Goal: Task Accomplishment & Management: Use online tool/utility

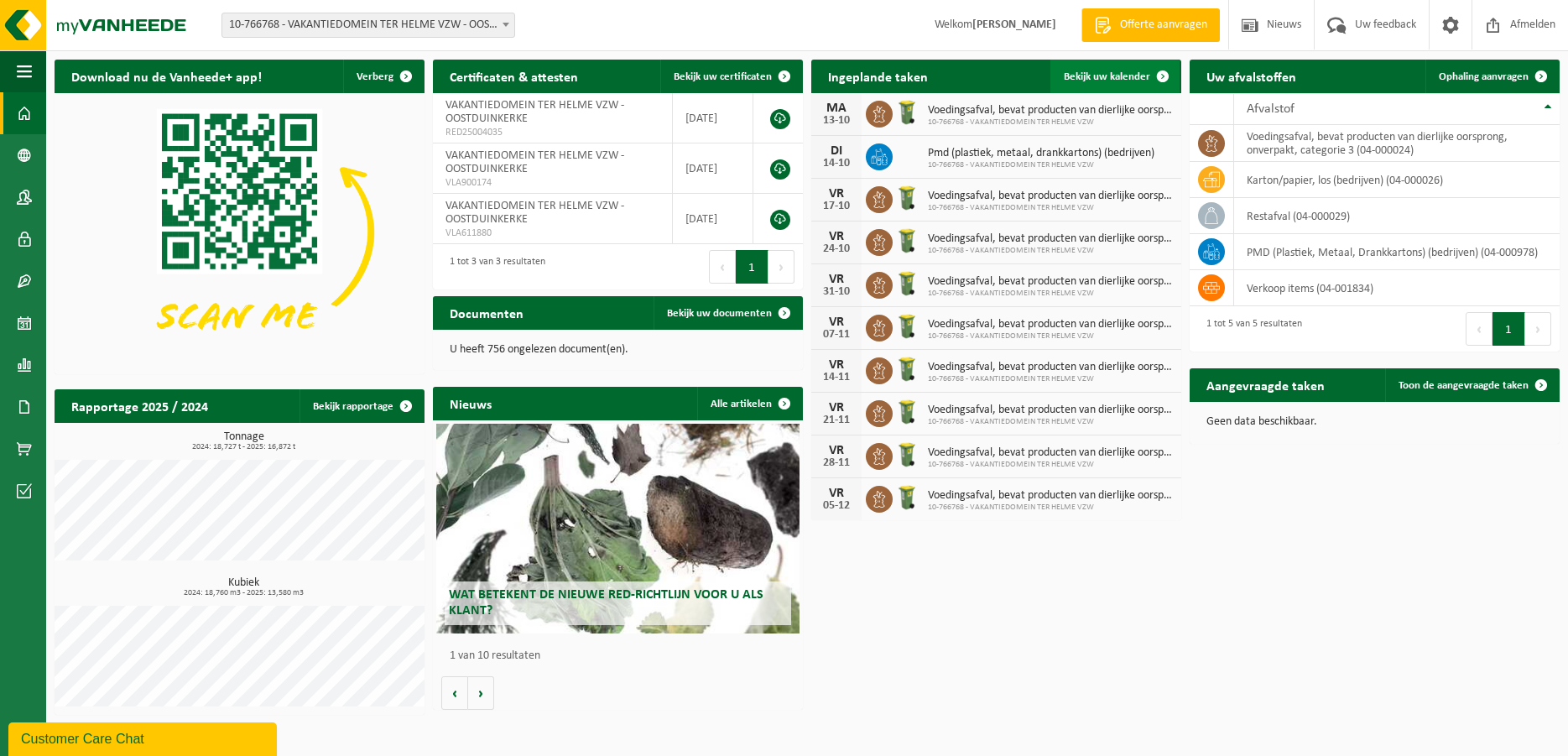
click at [1104, 84] on link "Bekijk uw kalender" at bounding box center [1115, 76] width 130 height 34
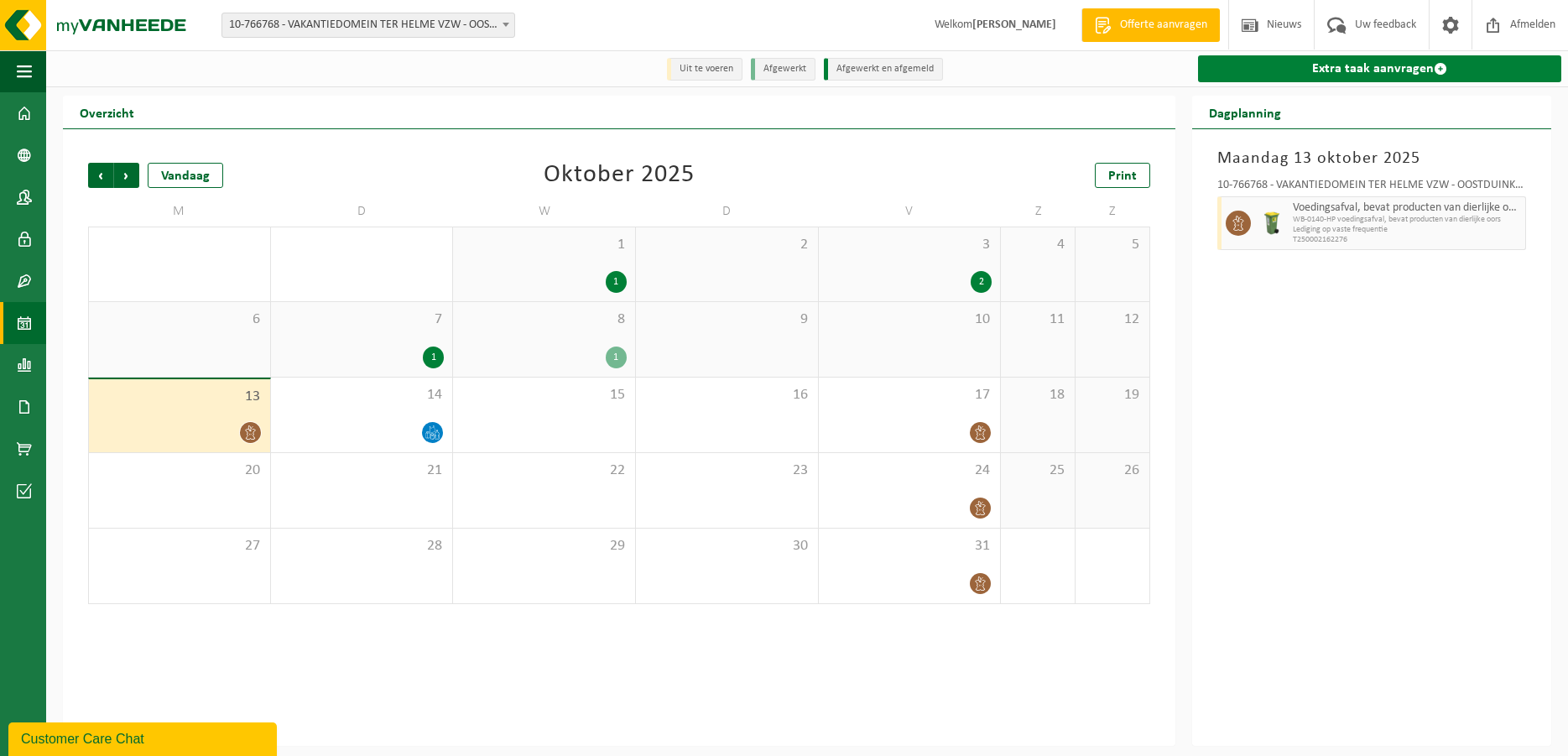
click at [1314, 59] on link "Extra taak aanvragen" at bounding box center [1380, 68] width 364 height 27
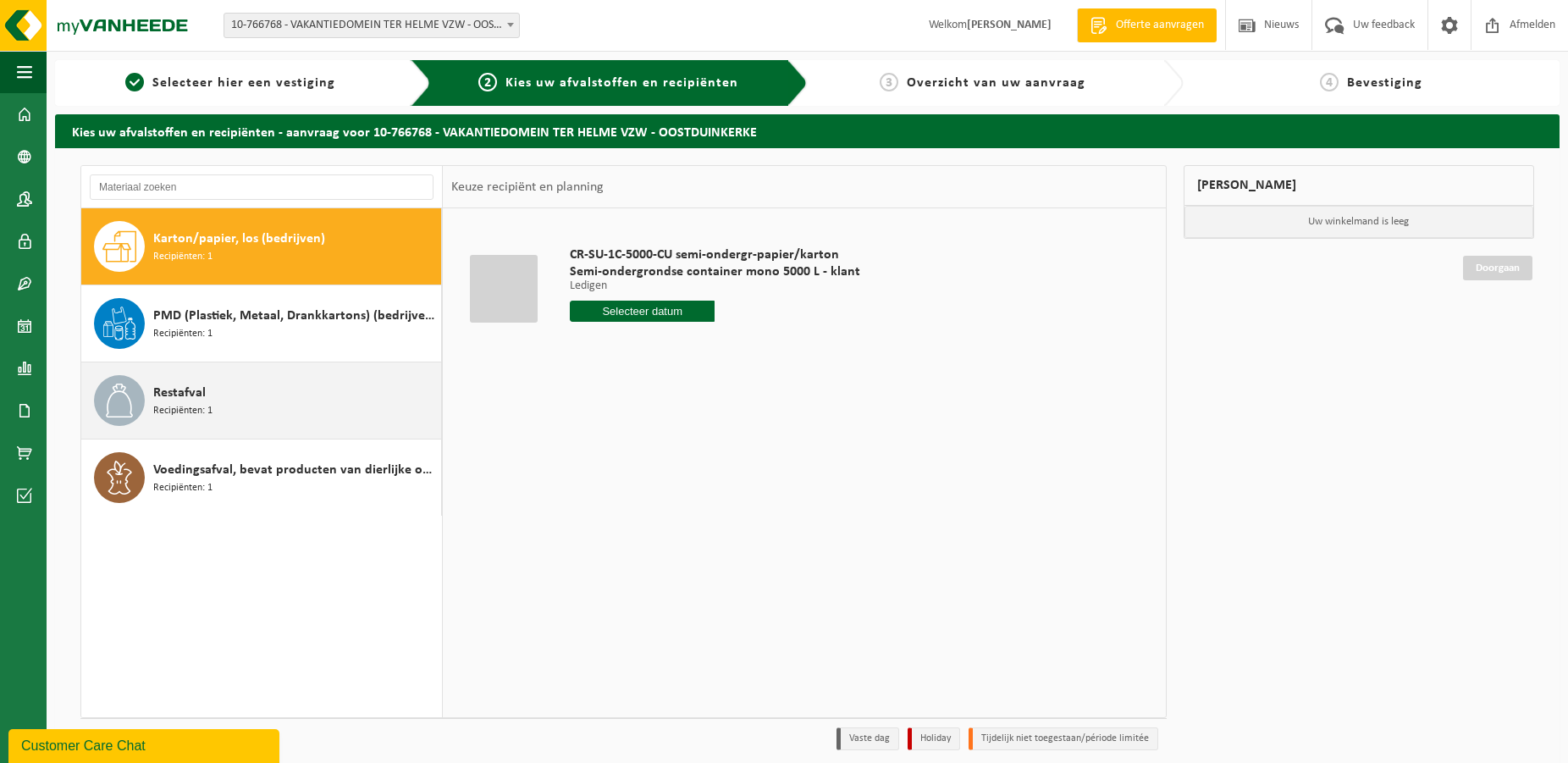
click at [214, 402] on div "Restafval Recipiënten: 1" at bounding box center [295, 400] width 284 height 51
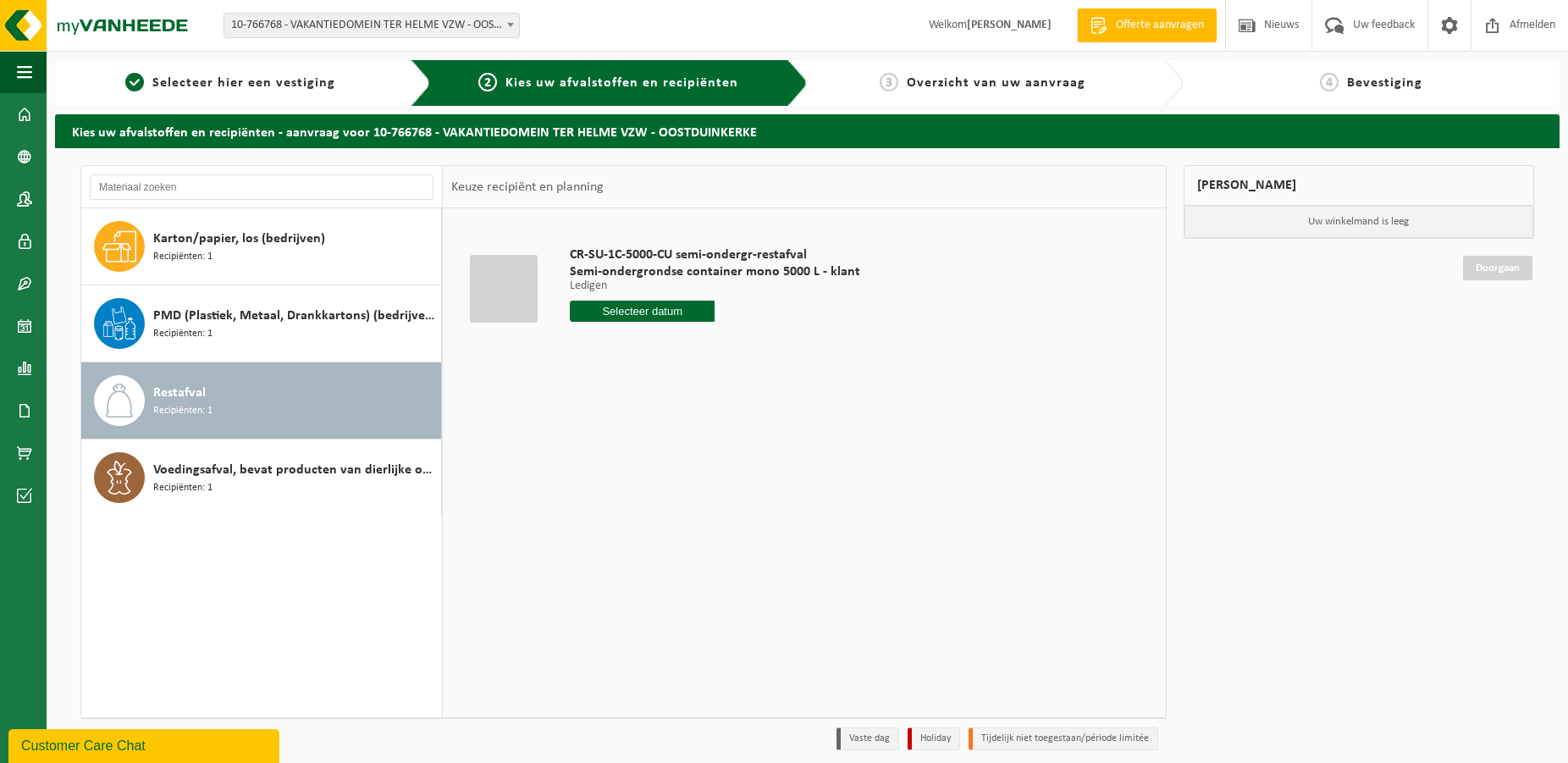
click at [661, 312] on input "text" at bounding box center [642, 311] width 146 height 21
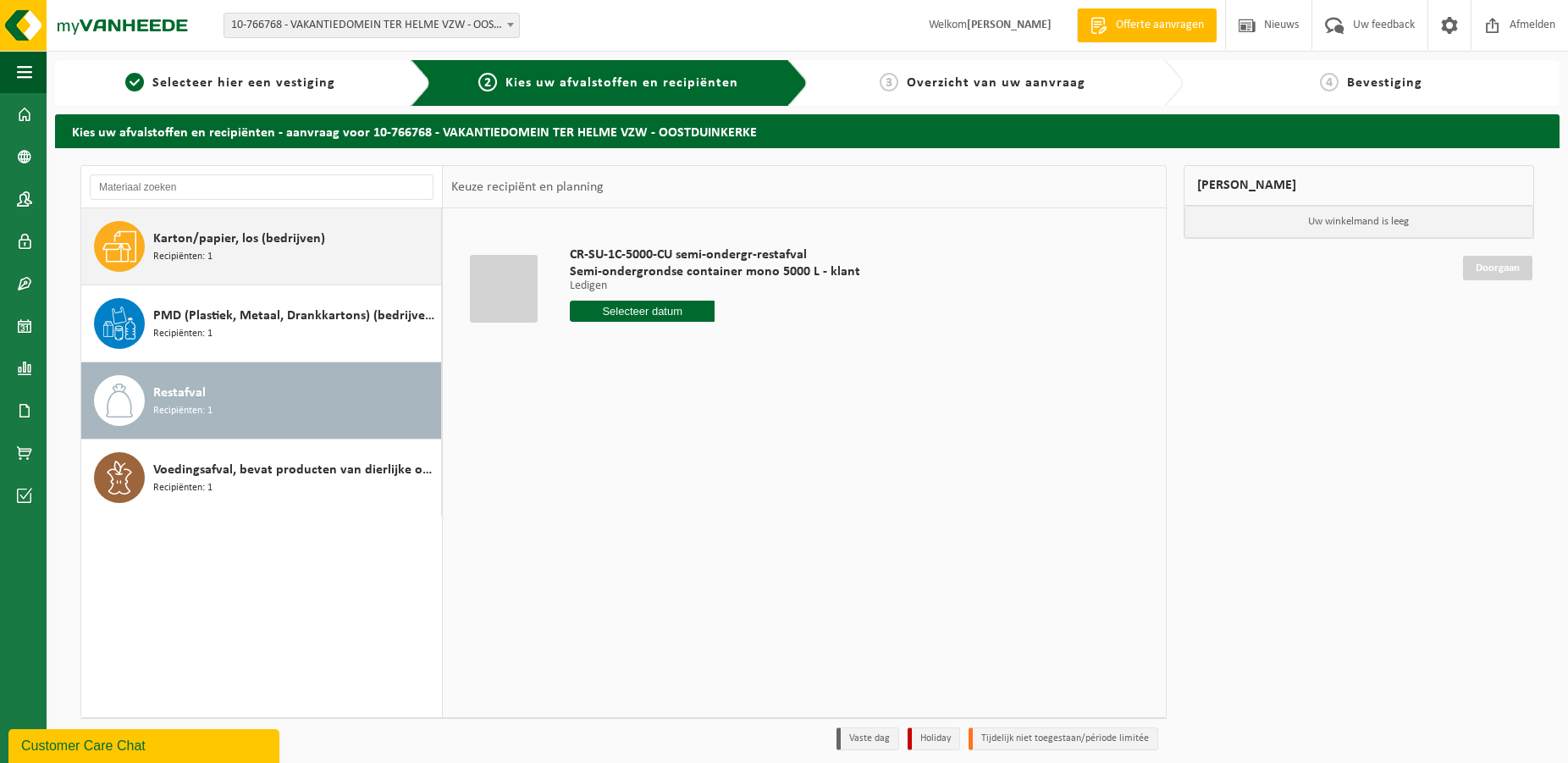
click at [228, 233] on span "Karton/papier, los (bedrijven)" at bounding box center [238, 239] width 172 height 20
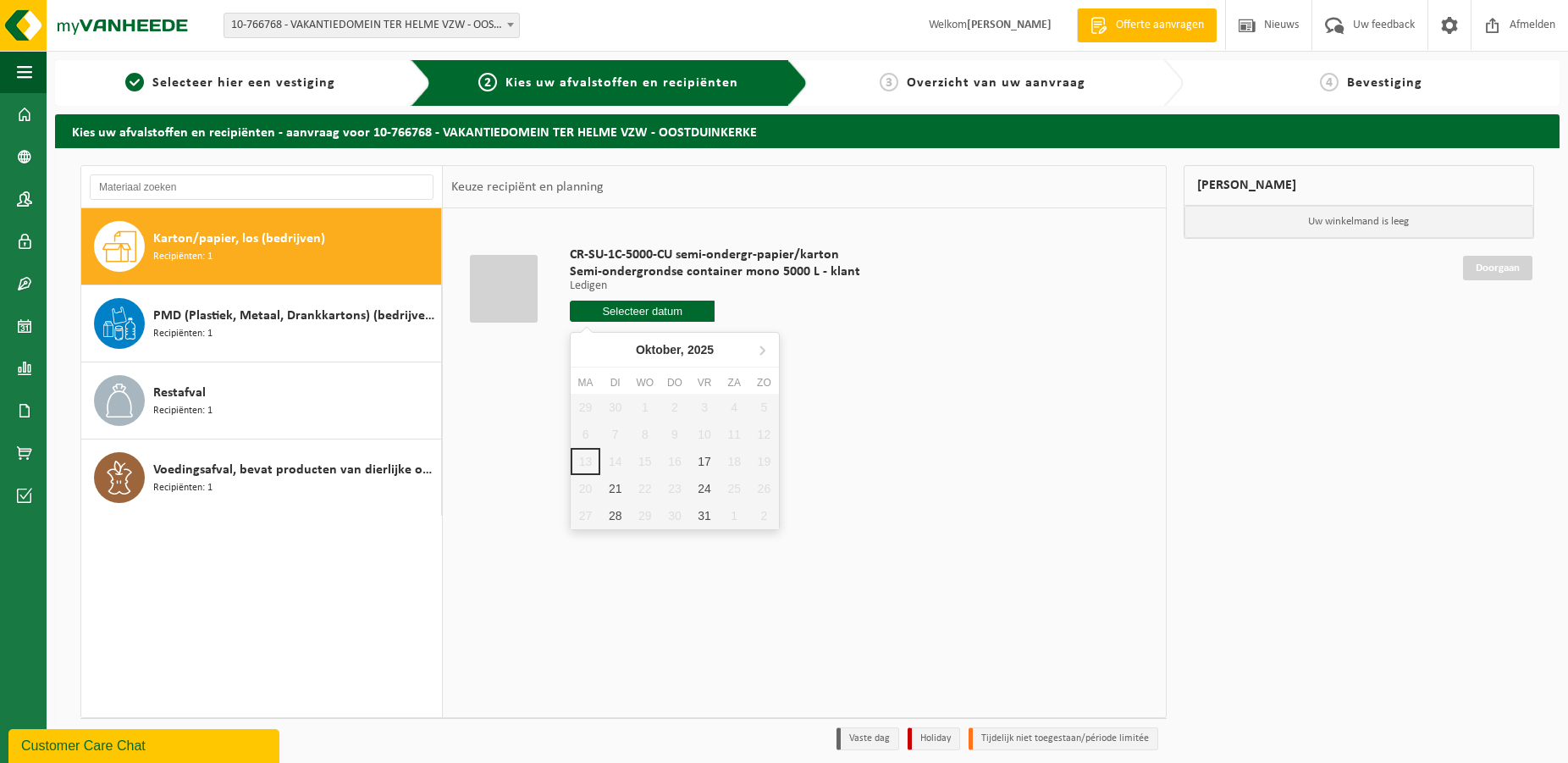
click at [650, 317] on input "text" at bounding box center [642, 311] width 146 height 21
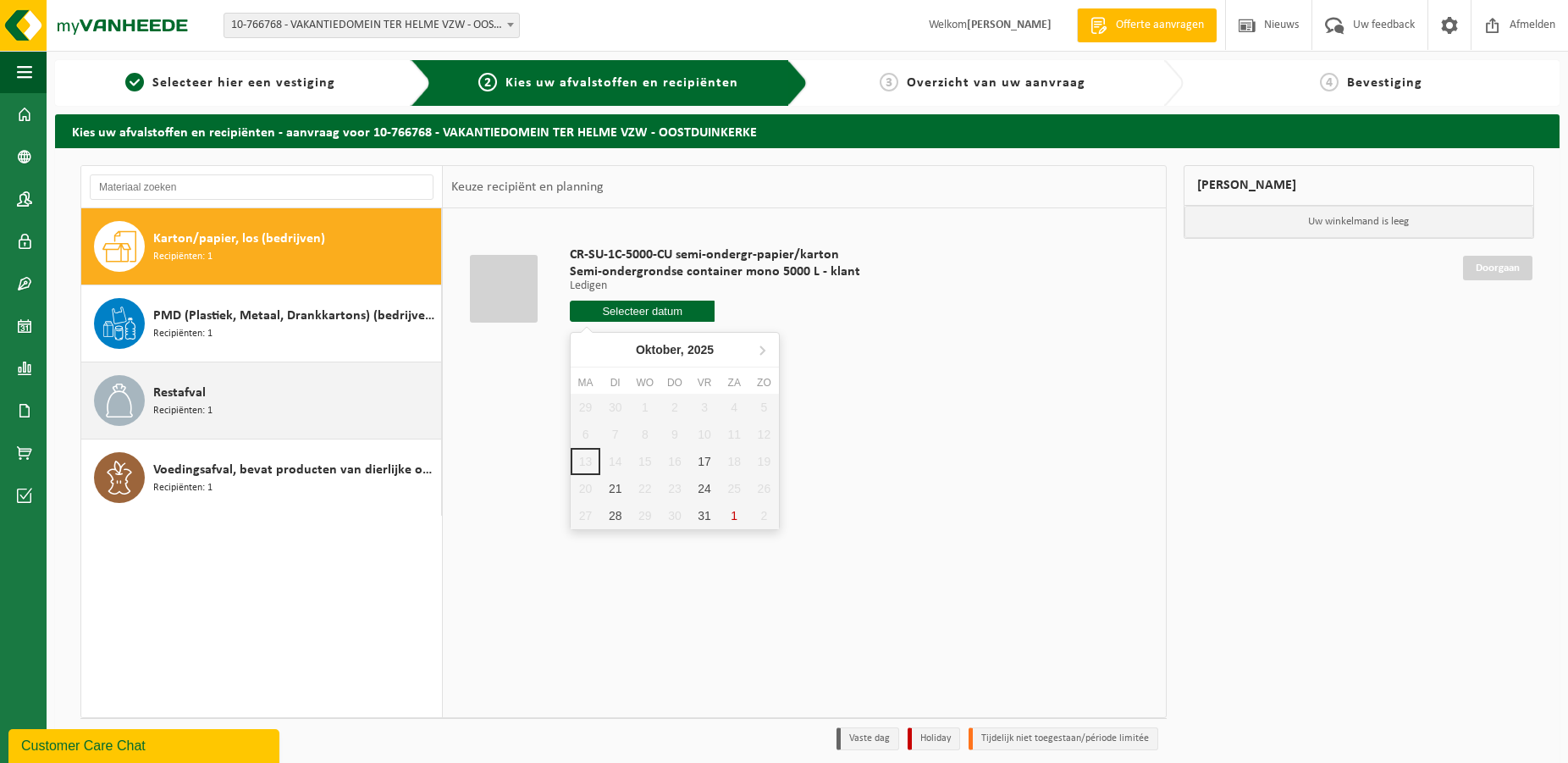
click at [199, 395] on span "Restafval" at bounding box center [179, 393] width 53 height 20
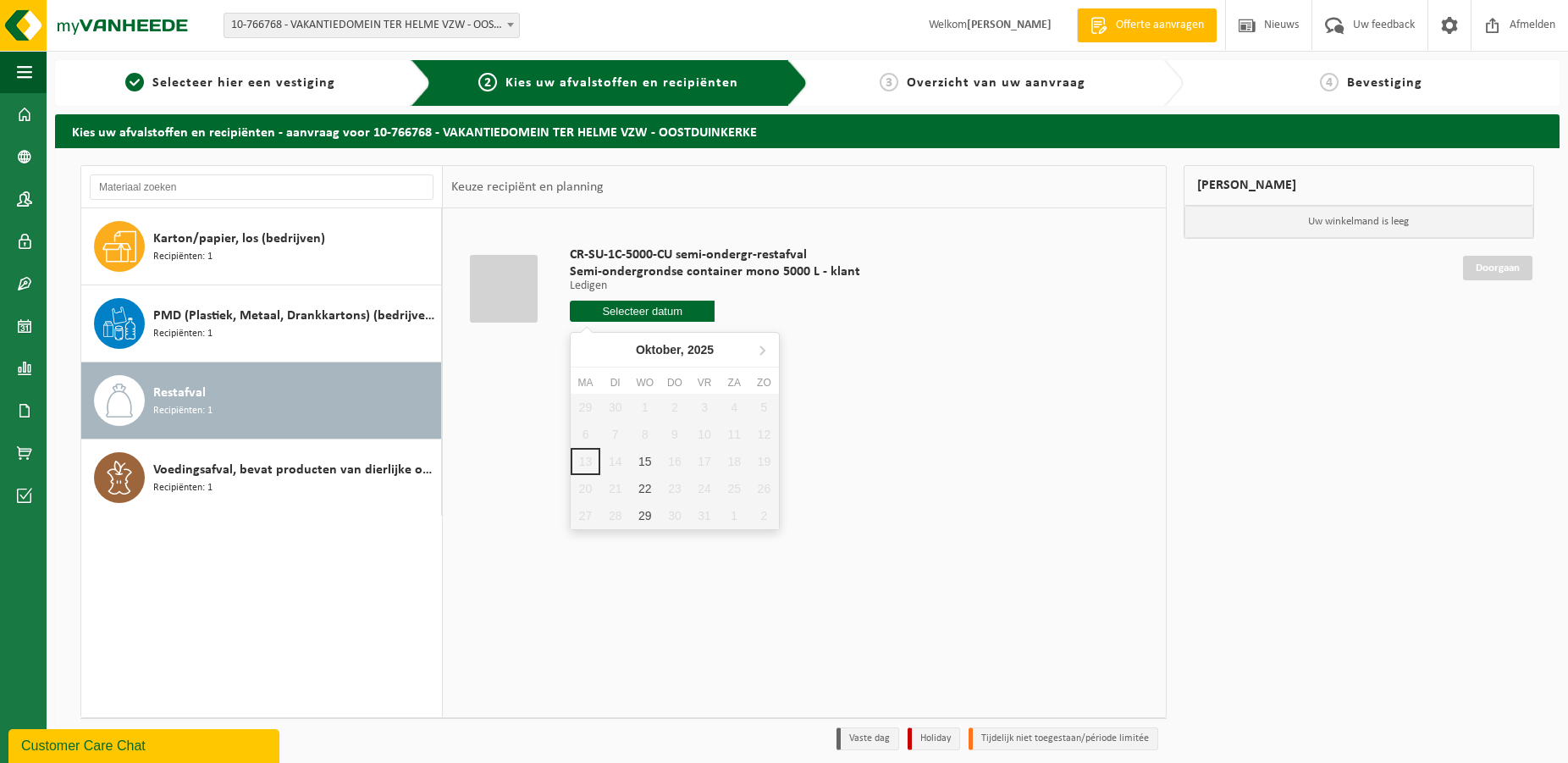
click at [609, 313] on input "text" at bounding box center [642, 311] width 146 height 21
click at [642, 461] on div "15" at bounding box center [645, 461] width 30 height 27
type input "Van 2025-10-15"
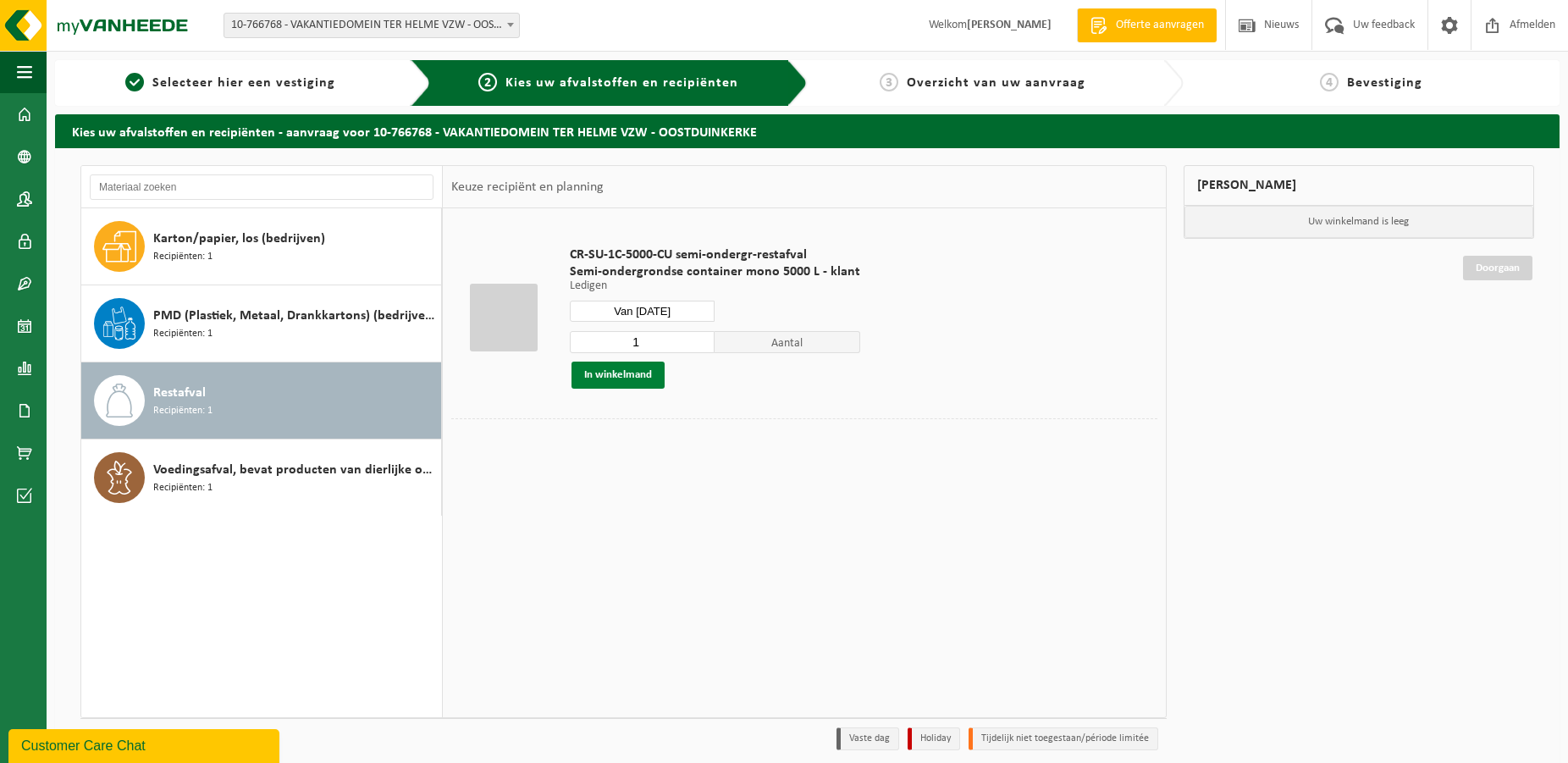
click at [649, 376] on button "In winkelmand" at bounding box center [618, 375] width 93 height 27
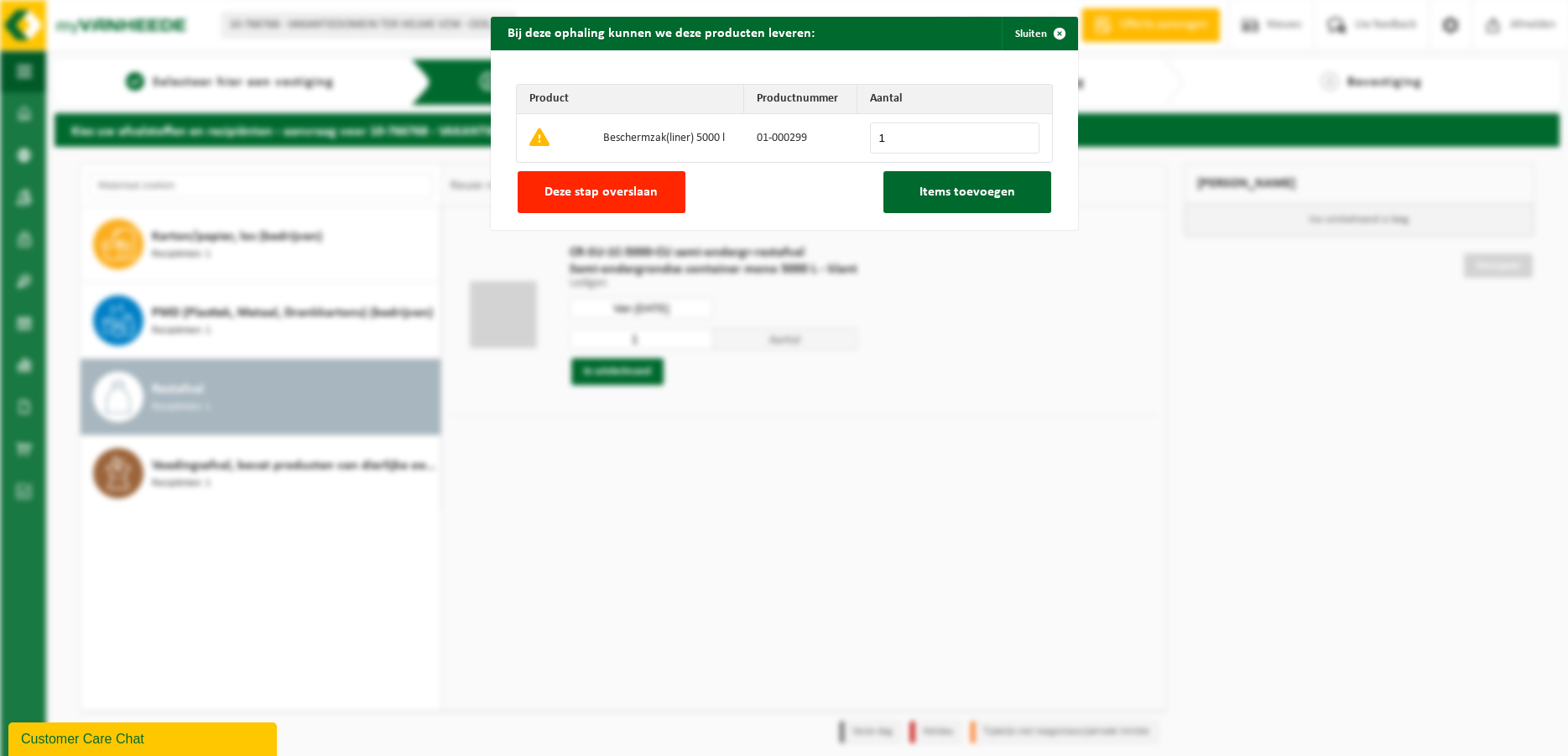
type input "1"
drag, startPoint x: 1018, startPoint y: 135, endPoint x: 1012, endPoint y: 141, distance: 8.5
click at [1018, 136] on input "1" at bounding box center [955, 138] width 169 height 31
click at [955, 187] on span "Items toevoegen" at bounding box center [967, 192] width 96 height 14
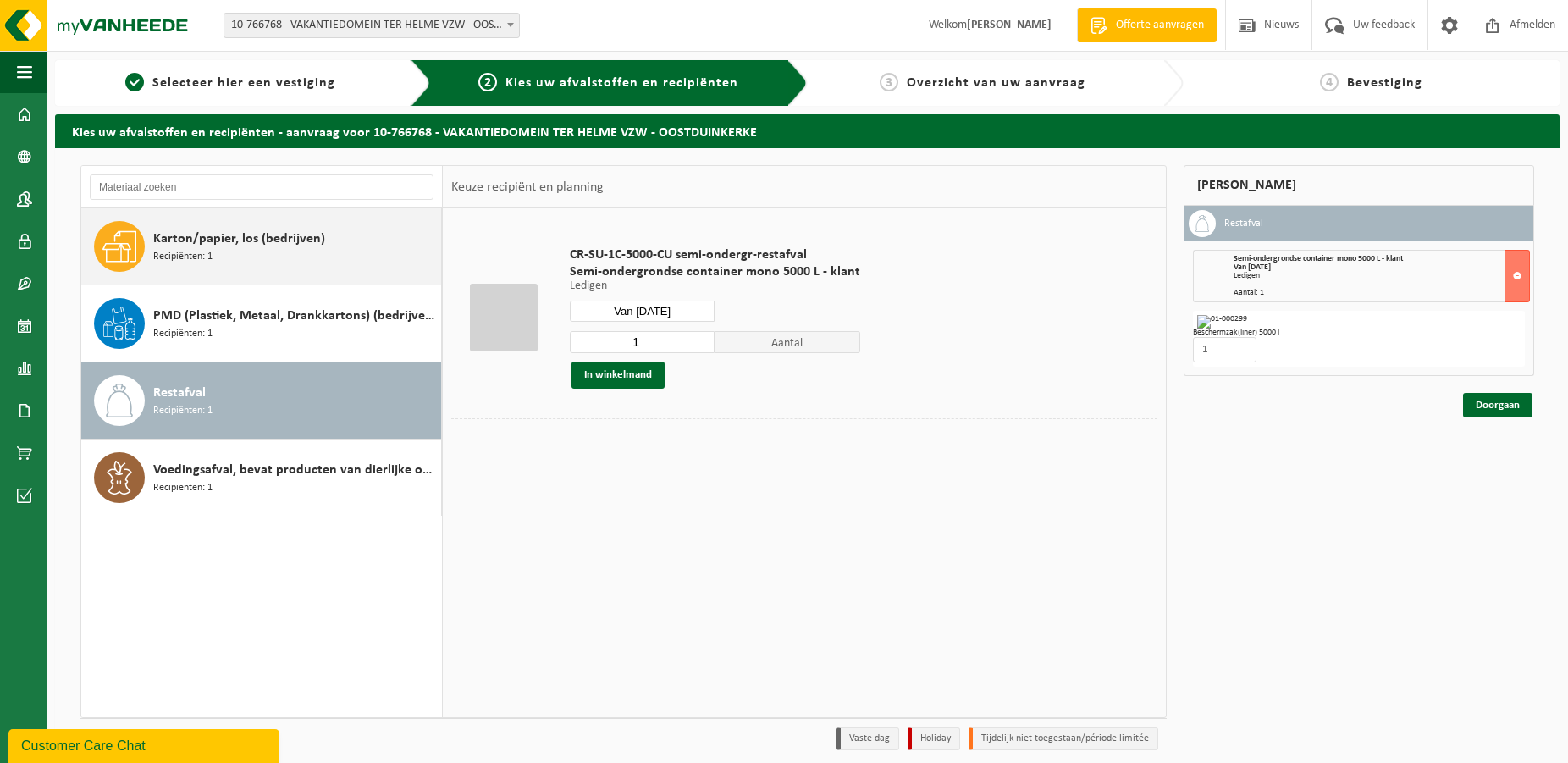
click at [238, 260] on div "Karton/papier, los (bedrijven) Recipiënten: 1" at bounding box center [295, 246] width 284 height 51
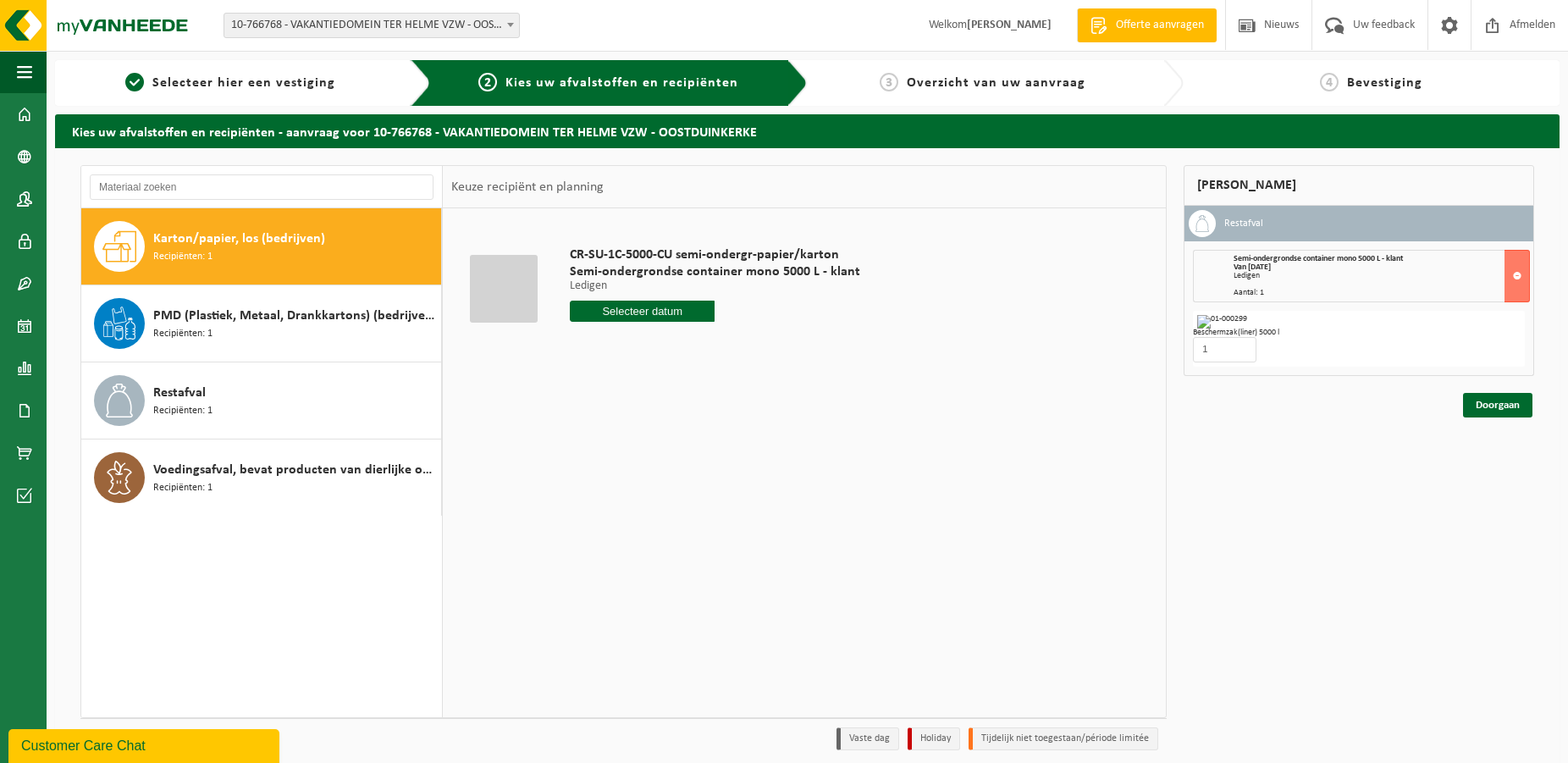
click at [640, 316] on input "text" at bounding box center [642, 311] width 146 height 21
click at [702, 461] on div "17" at bounding box center [705, 461] width 30 height 27
type input "Van 2025-10-17"
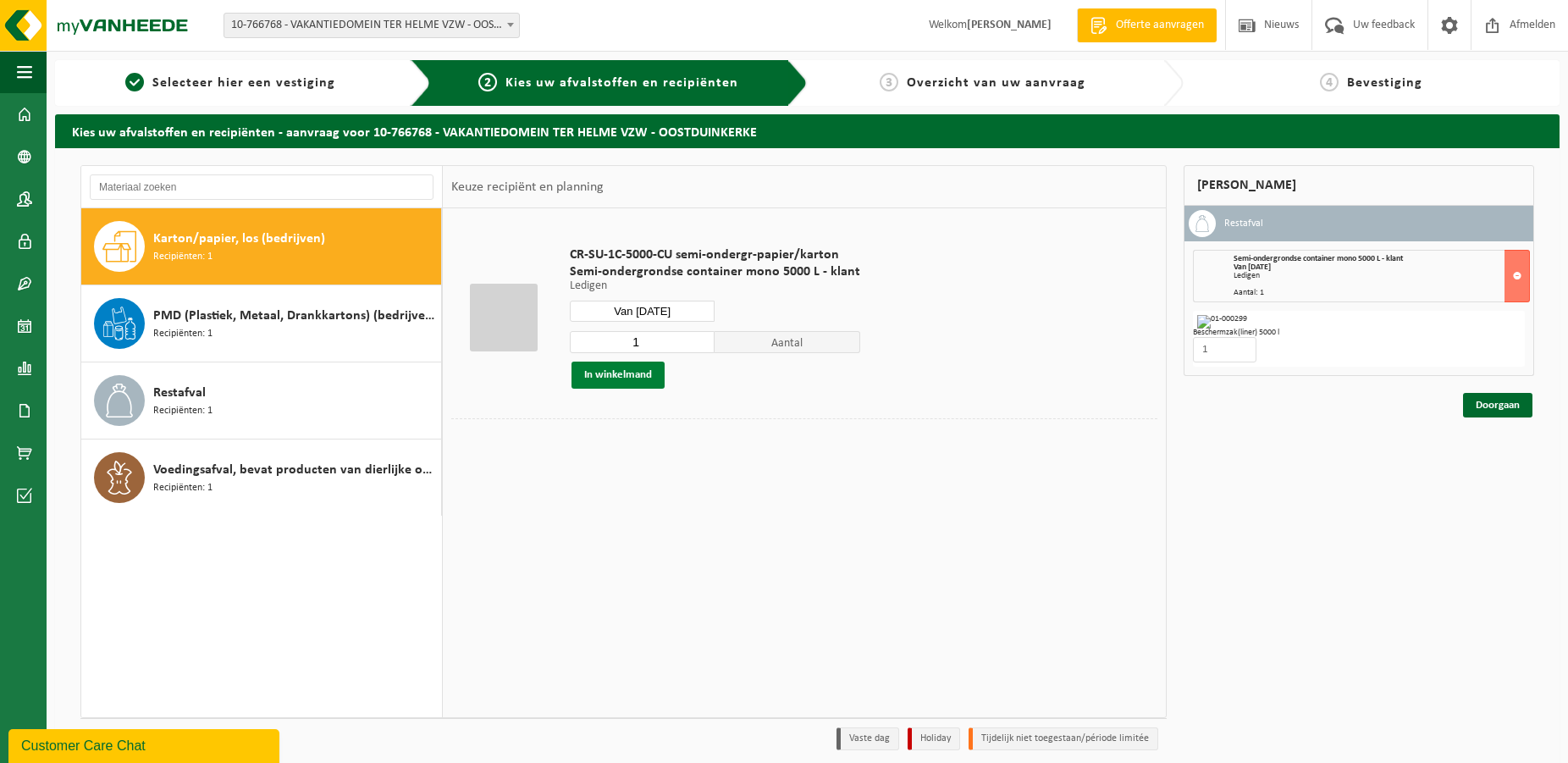
click at [609, 370] on button "In winkelmand" at bounding box center [618, 375] width 93 height 27
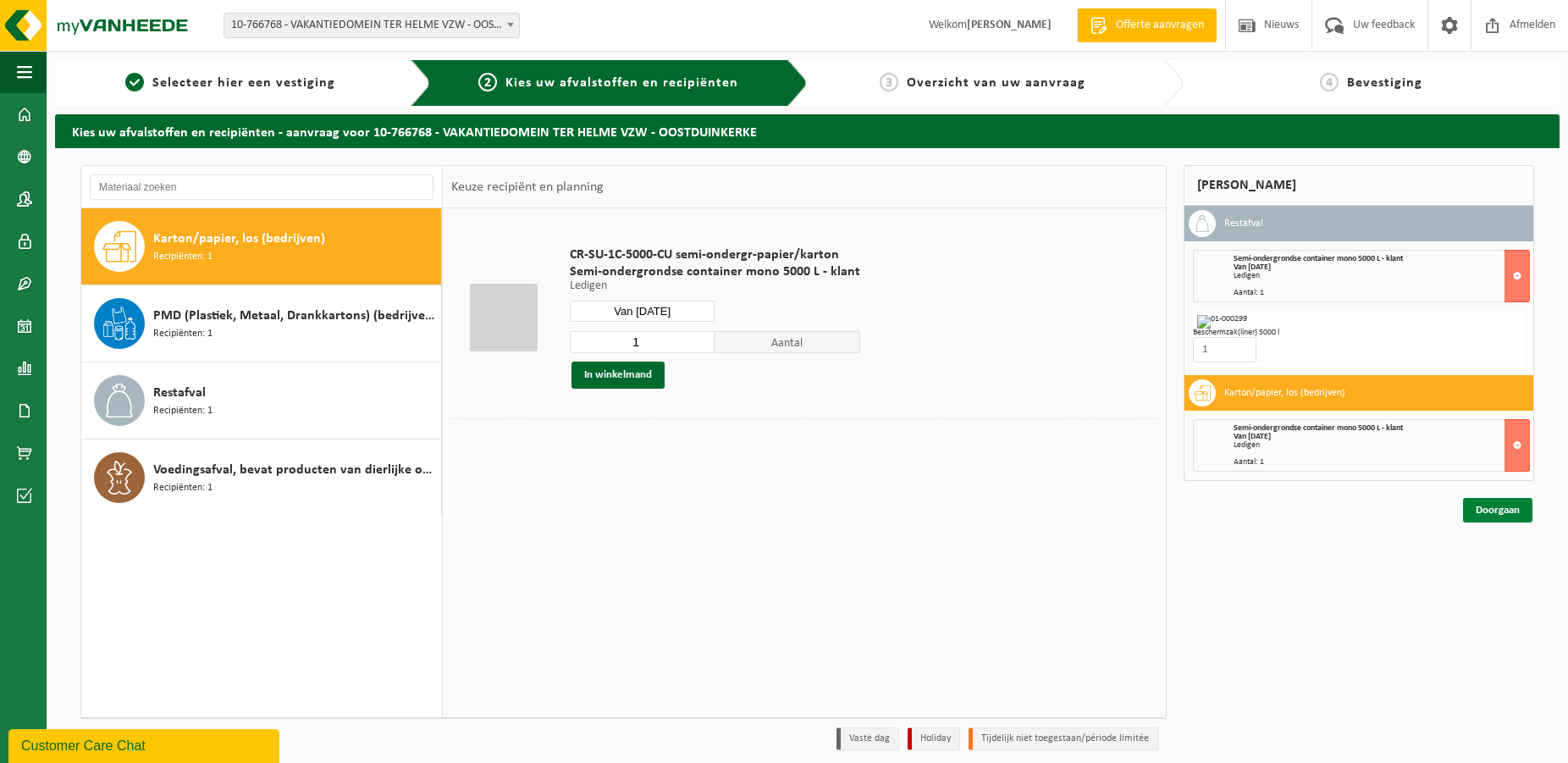
click at [1498, 513] on link "Doorgaan" at bounding box center [1497, 511] width 70 height 24
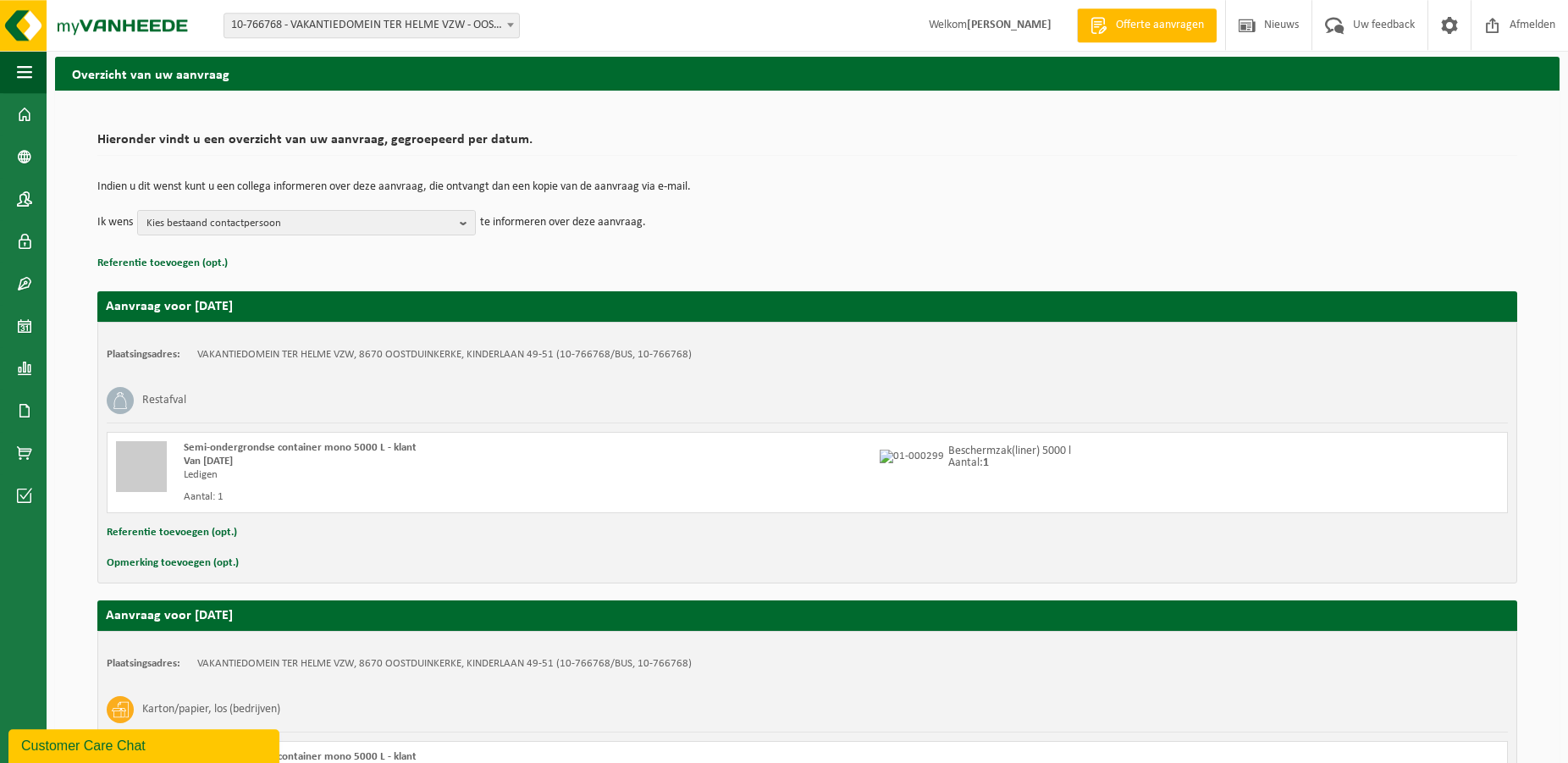
scroll to position [265, 0]
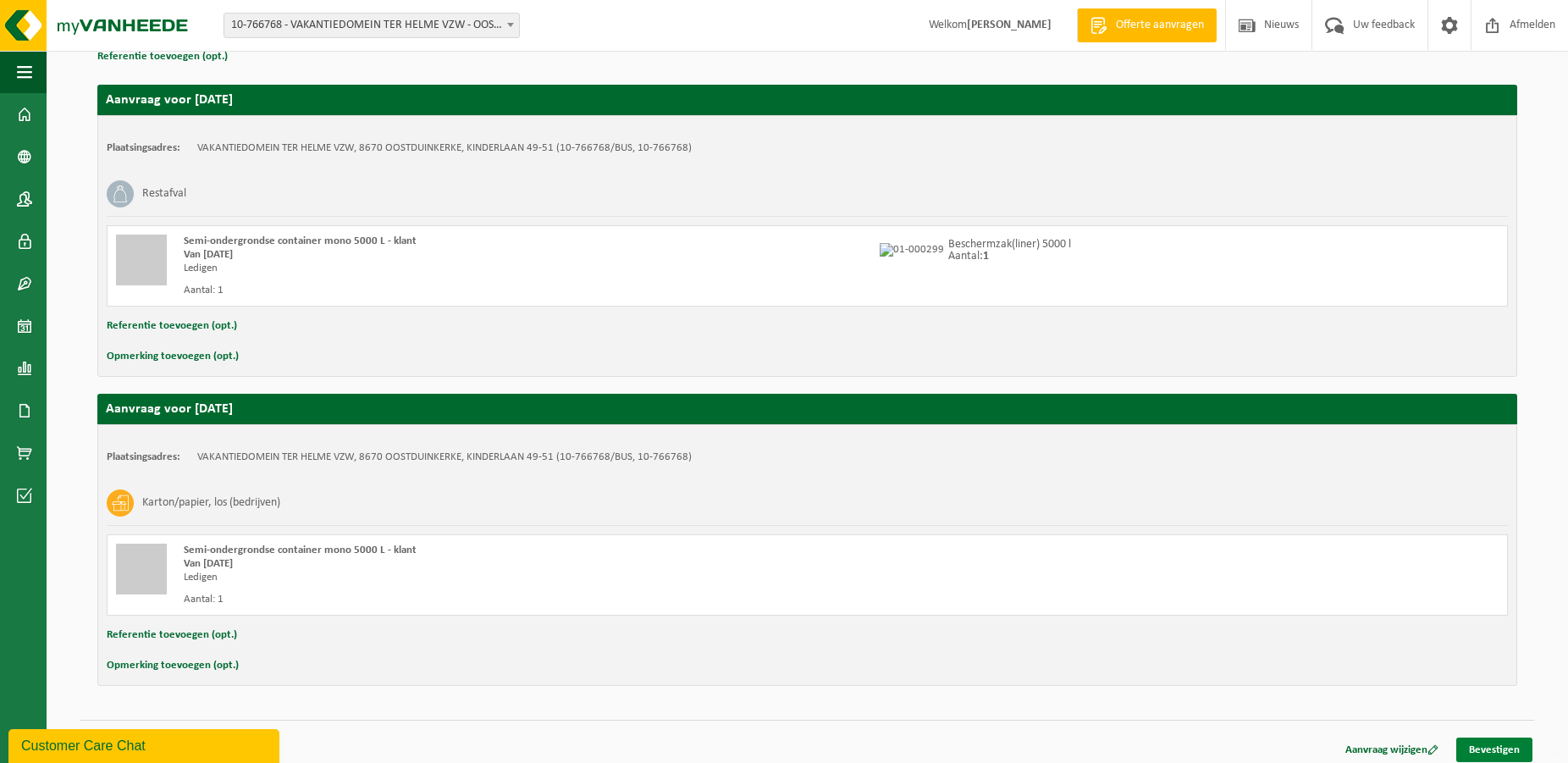
click at [1472, 745] on link "Bevestigen" at bounding box center [1495, 750] width 76 height 24
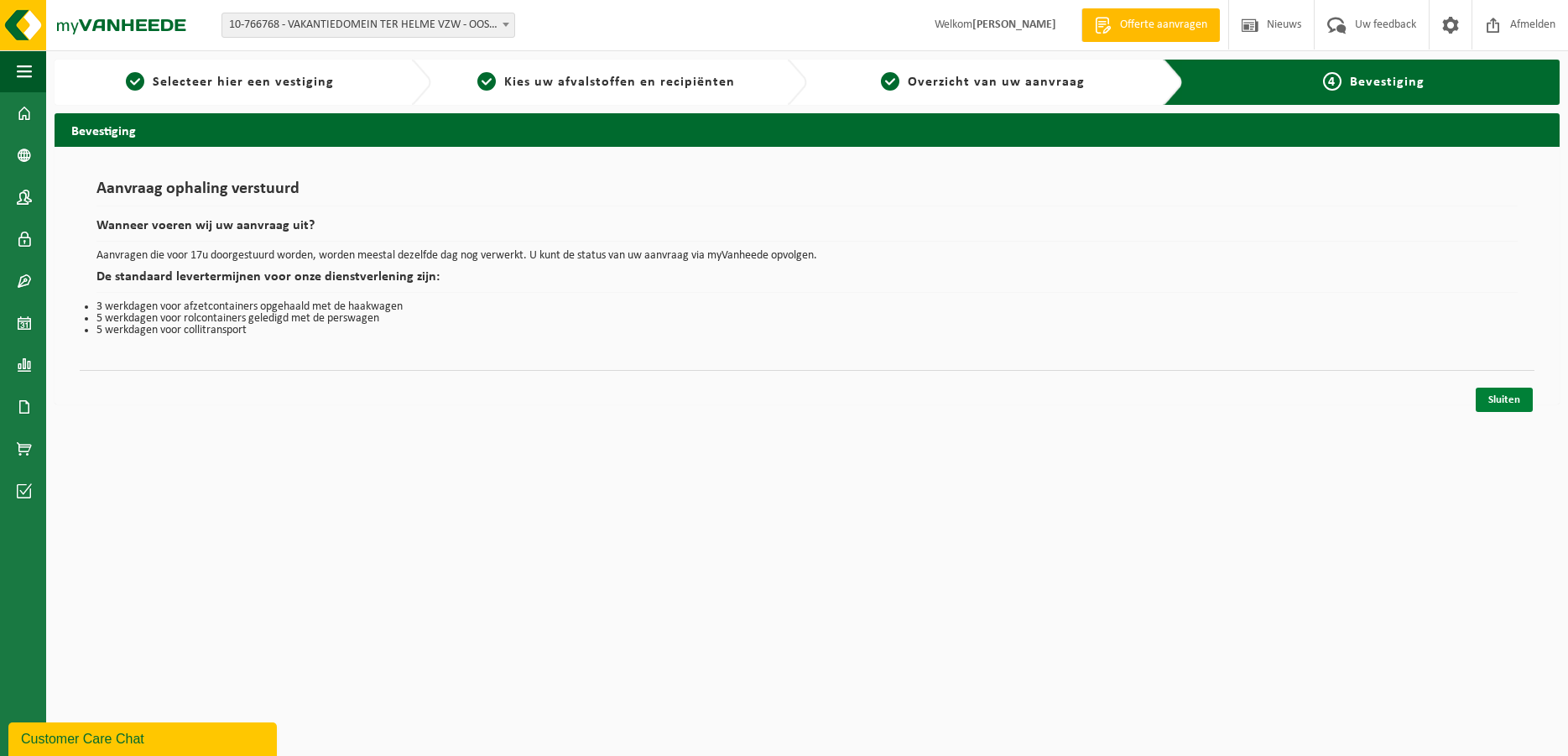
click at [1512, 395] on link "Sluiten" at bounding box center [1505, 400] width 57 height 24
